Goal: Find specific page/section: Find specific page/section

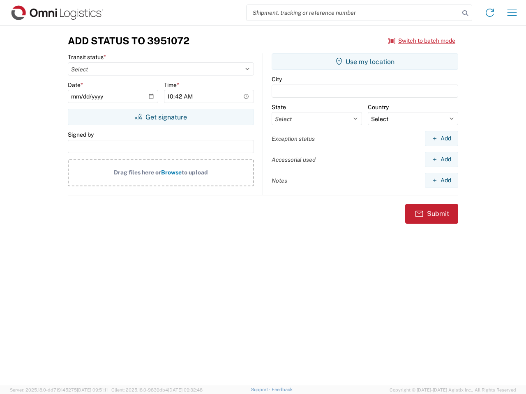
click at [353, 13] on input "search" at bounding box center [353, 13] width 213 height 16
click at [465, 13] on icon at bounding box center [465, 13] width 12 height 12
click at [490, 13] on icon at bounding box center [489, 12] width 13 height 13
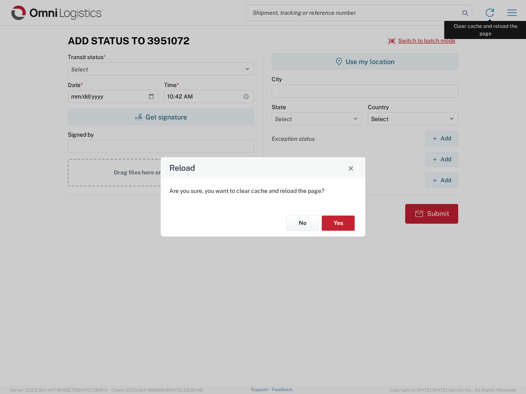
click at [512, 13] on div "Reload Are you sure, you want to clear cache and reload the page? No Yes" at bounding box center [263, 197] width 526 height 394
click at [422, 41] on div "Reload Are you sure, you want to clear cache and reload the page? No Yes" at bounding box center [263, 197] width 526 height 394
click at [161, 117] on div "Reload Are you sure, you want to clear cache and reload the page? No Yes" at bounding box center [263, 197] width 526 height 394
click at [365, 62] on div "Reload Are you sure, you want to clear cache and reload the page? No Yes" at bounding box center [263, 197] width 526 height 394
click at [441, 138] on div "Reload Are you sure, you want to clear cache and reload the page? No Yes" at bounding box center [263, 197] width 526 height 394
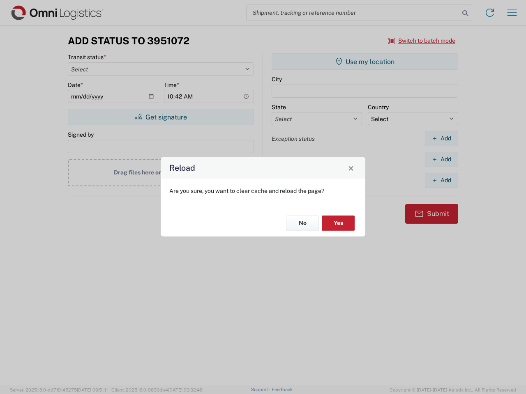
click at [441, 159] on div "Reload Are you sure, you want to clear cache and reload the page? No Yes" at bounding box center [263, 197] width 526 height 394
click at [441, 180] on div "Reload Are you sure, you want to clear cache and reload the page? No Yes" at bounding box center [263, 197] width 526 height 394
